Goal: Complete application form

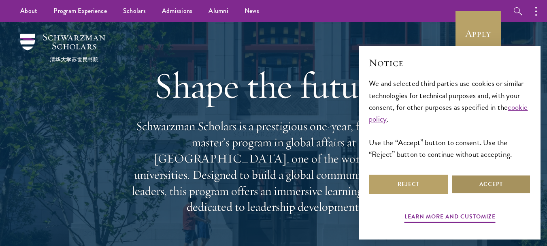
click at [476, 188] on button "Accept" at bounding box center [490, 183] width 79 height 19
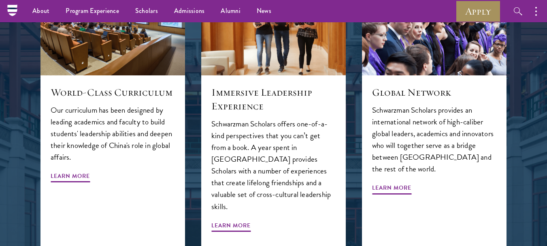
scroll to position [892, 0]
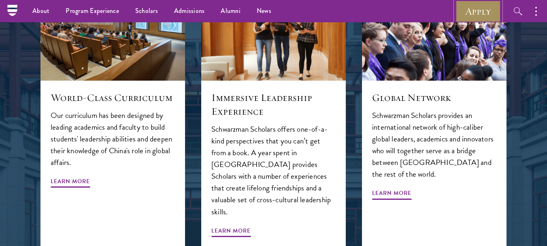
click at [483, 13] on link "Apply" at bounding box center [477, 11] width 45 height 22
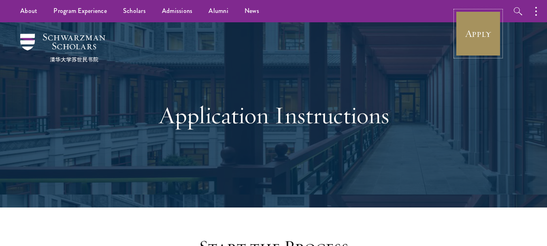
click at [496, 33] on link "Apply" at bounding box center [477, 33] width 45 height 45
